Goal: Book appointment/travel/reservation

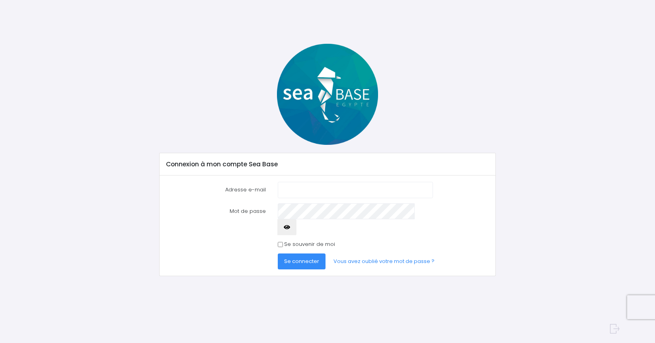
type input "[EMAIL_ADDRESS][DOMAIN_NAME]"
click at [278, 254] on button "Se connecter" at bounding box center [302, 262] width 48 height 16
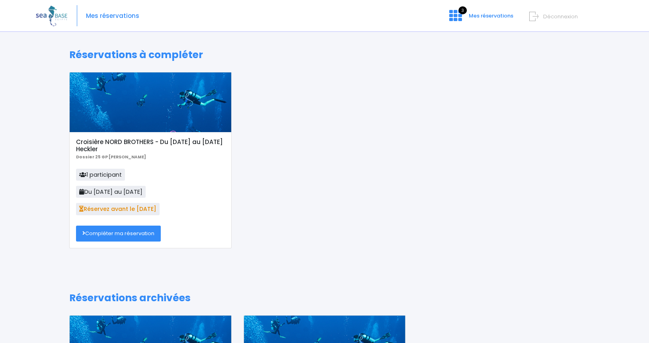
click at [146, 231] on link "Compléter ma réservation" at bounding box center [118, 234] width 85 height 16
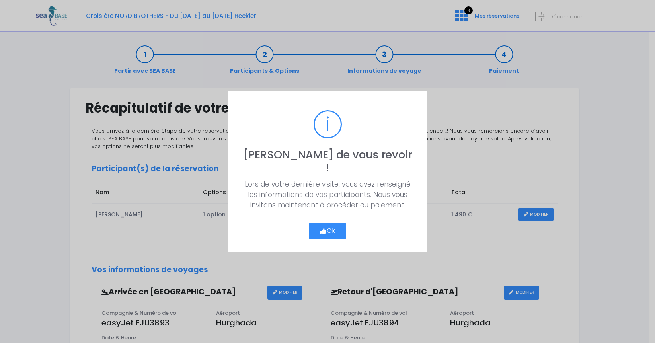
click at [329, 226] on button "Ok" at bounding box center [327, 231] width 37 height 17
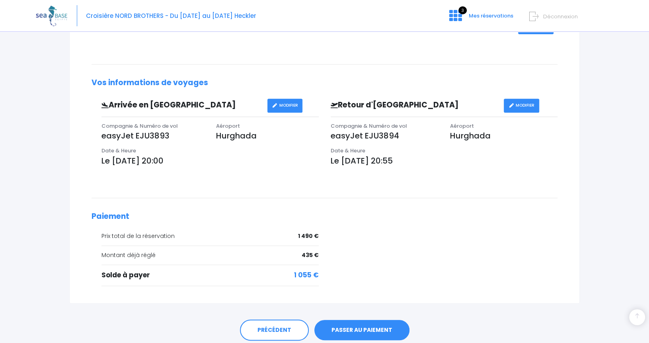
scroll to position [215, 0]
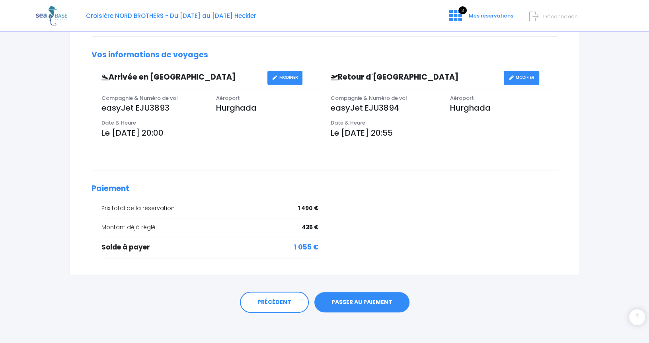
click at [359, 299] on link "PASSER AU PAIEMENT" at bounding box center [361, 302] width 95 height 21
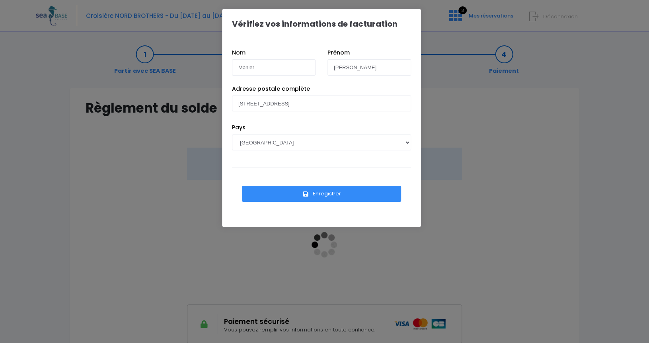
click at [320, 193] on button "Enregistrer" at bounding box center [321, 194] width 159 height 16
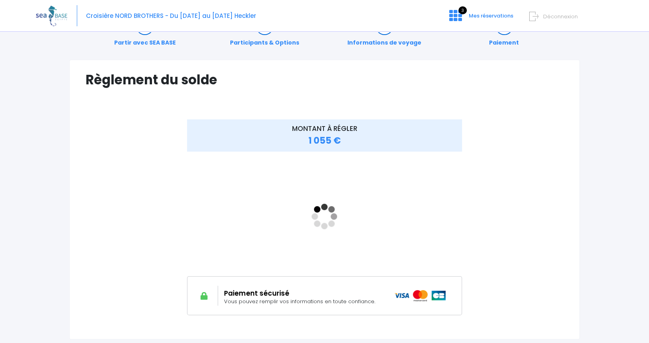
scroll to position [40, 0]
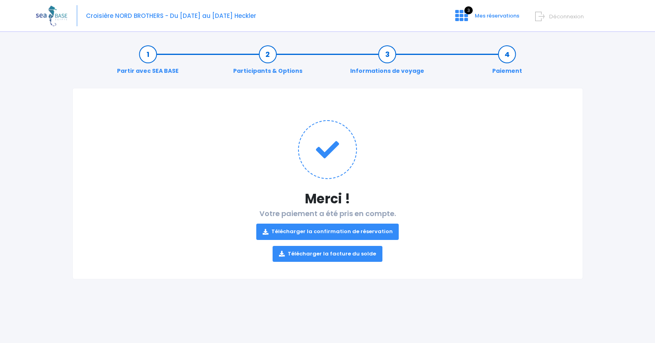
click at [307, 230] on link "Télécharger la confirmation de réservation" at bounding box center [327, 232] width 143 height 16
click at [306, 255] on link "Télécharger la facture du solde" at bounding box center [328, 254] width 110 height 16
